Goal: Task Accomplishment & Management: Use online tool/utility

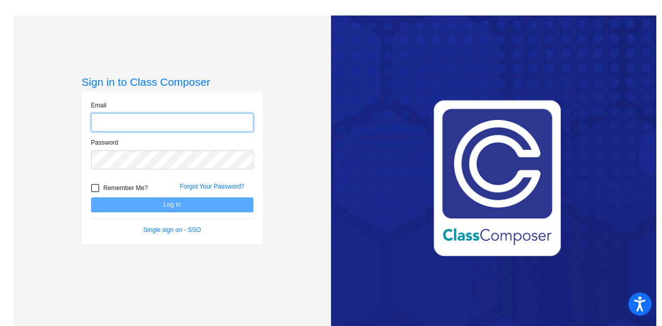
click at [120, 115] on input "email" at bounding box center [172, 122] width 162 height 19
type input "[PERSON_NAME][EMAIL_ADDRESS][PERSON_NAME][DOMAIN_NAME]"
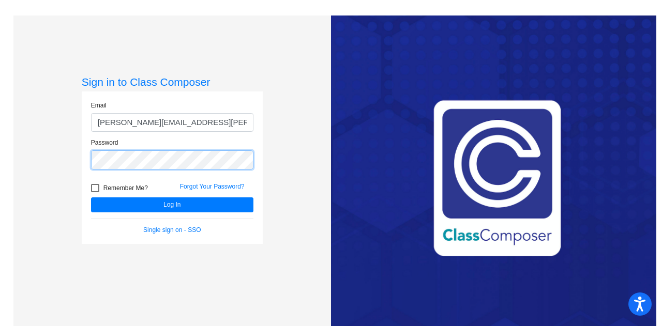
click at [91, 197] on button "Log In" at bounding box center [172, 204] width 162 height 15
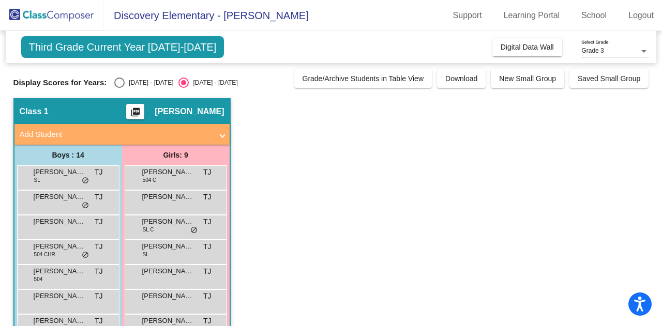
scroll to position [52, 0]
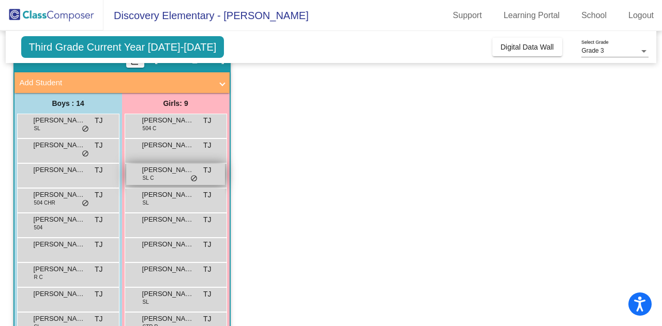
click at [151, 182] on div "[PERSON_NAME] SL C TJ lock do_not_disturb_alt" at bounding box center [175, 174] width 99 height 21
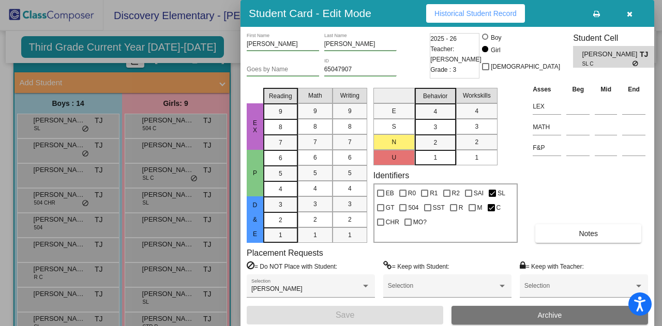
click at [632, 17] on button "button" at bounding box center [628, 13] width 33 height 19
